Goal: Information Seeking & Learning: Learn about a topic

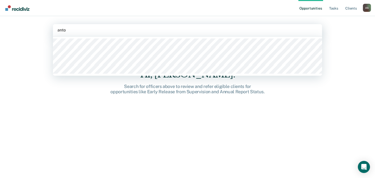
type input "[PERSON_NAME]"
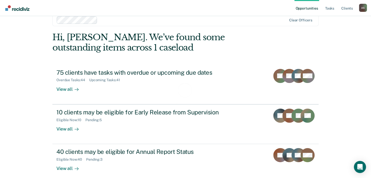
scroll to position [15, 0]
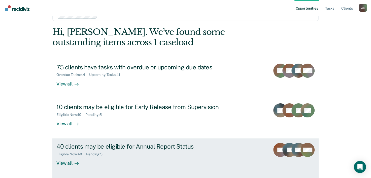
click at [71, 149] on div "40 clients may be eligible for Annual Report Status" at bounding box center [144, 146] width 177 height 7
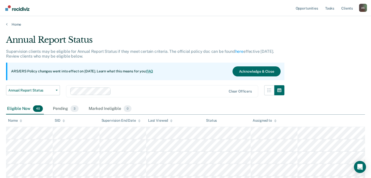
click at [21, 120] on icon at bounding box center [21, 120] width 3 height 1
click at [7, 25] on div "Home" at bounding box center [185, 21] width 371 height 11
click at [22, 23] on link "Home" at bounding box center [185, 24] width 359 height 5
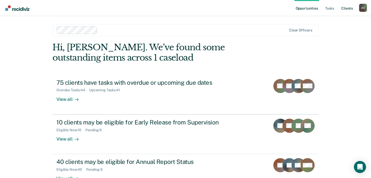
click at [345, 9] on link "Client s" at bounding box center [348, 8] width 14 height 16
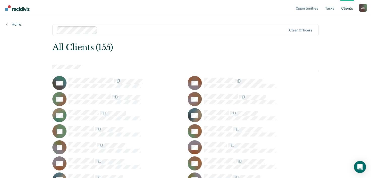
click at [14, 24] on link "Home" at bounding box center [13, 24] width 15 height 5
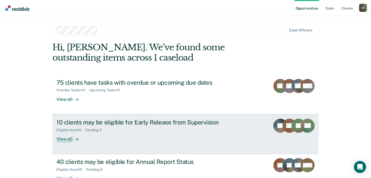
click at [81, 123] on div "10 clients may be eligible for Early Release from Supervision" at bounding box center [144, 122] width 177 height 7
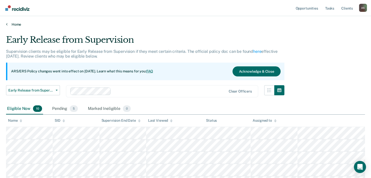
click at [14, 23] on link "Home" at bounding box center [185, 24] width 359 height 5
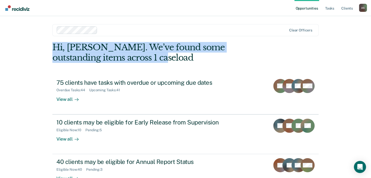
drag, startPoint x: 133, startPoint y: 62, endPoint x: 54, endPoint y: 42, distance: 81.1
click at [54, 42] on div "Hi, [PERSON_NAME]. We’ve found some outstanding items across 1 caseload" at bounding box center [158, 52] width 213 height 21
drag, startPoint x: 54, startPoint y: 42, endPoint x: 79, endPoint y: 49, distance: 25.1
click at [79, 49] on div "Hi, [PERSON_NAME]. We’ve found some outstanding items across 1 caseload" at bounding box center [158, 52] width 213 height 21
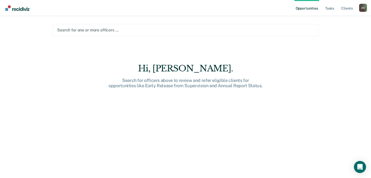
click at [146, 56] on main "Search for one or more officers … Hi, [PERSON_NAME]. Search for officers above …" at bounding box center [185, 91] width 279 height 150
